Goal: Register for event/course

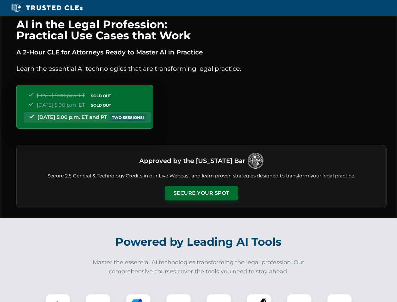
click at [201, 193] on button "Secure Your Spot" at bounding box center [202, 193] width 74 height 14
click at [58, 298] on img at bounding box center [58, 306] width 18 height 18
